Goal: Navigation & Orientation: Find specific page/section

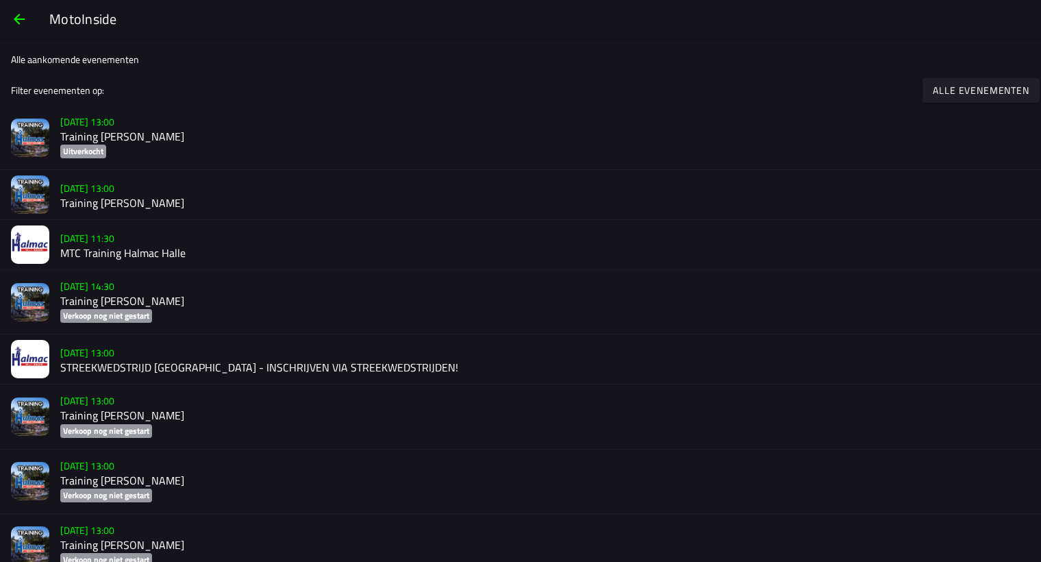
click at [85, 199] on h2 "Training [PERSON_NAME]" at bounding box center [545, 203] width 970 height 13
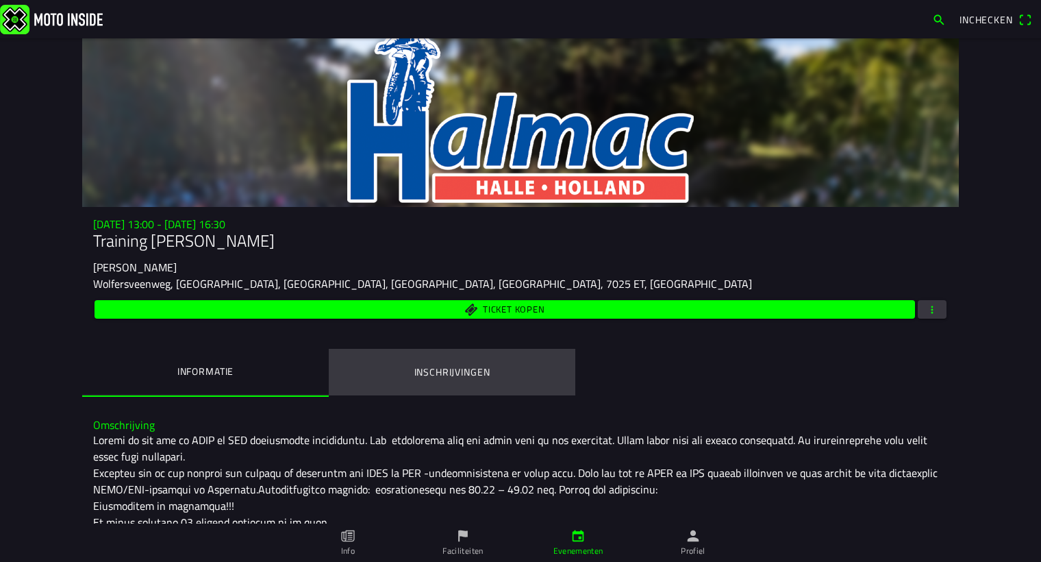
click at [416, 366] on ion-label "Inschrijvingen" at bounding box center [452, 371] width 76 height 15
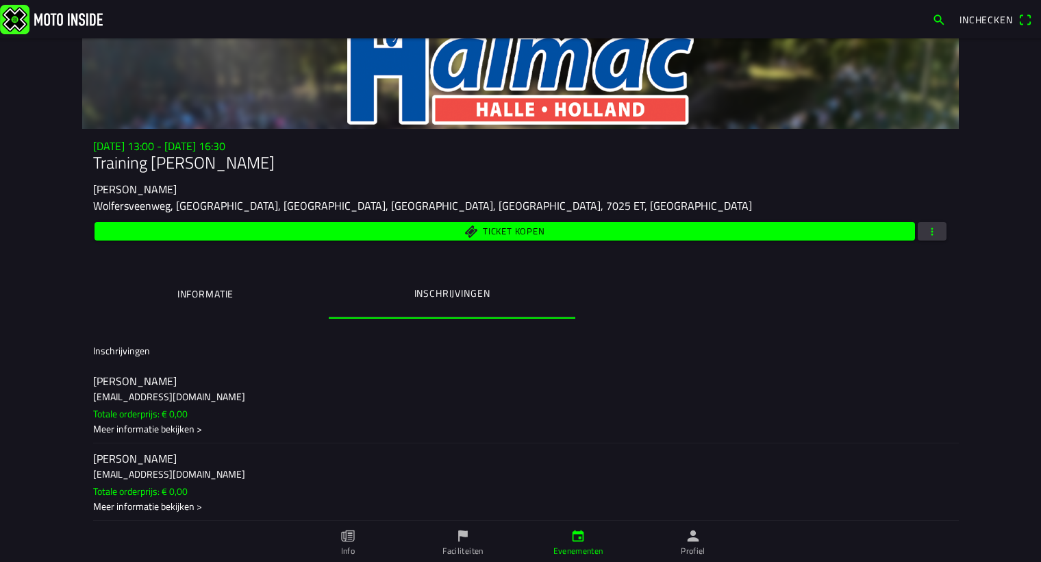
scroll to position [81, 0]
